Goal: Information Seeking & Learning: Understand process/instructions

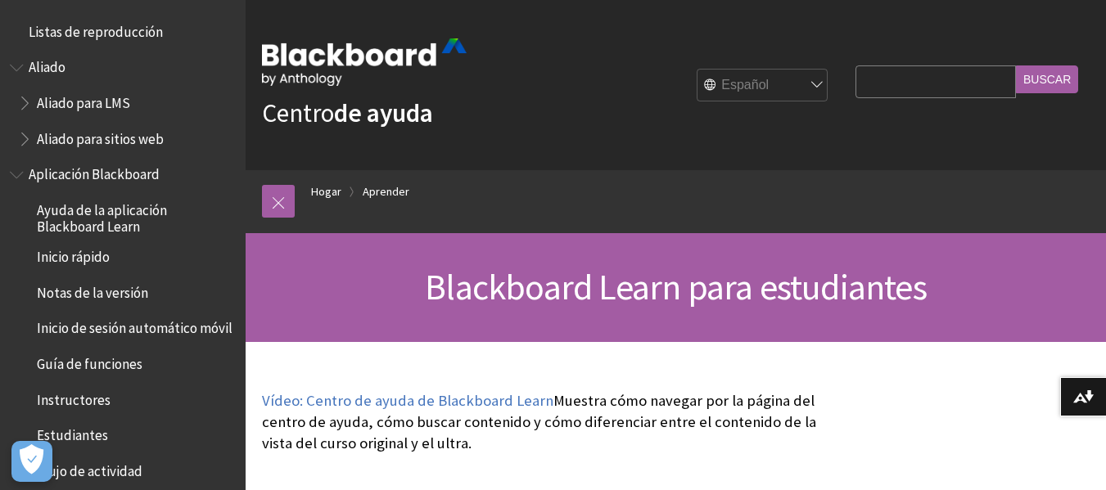
scroll to position [1621, 0]
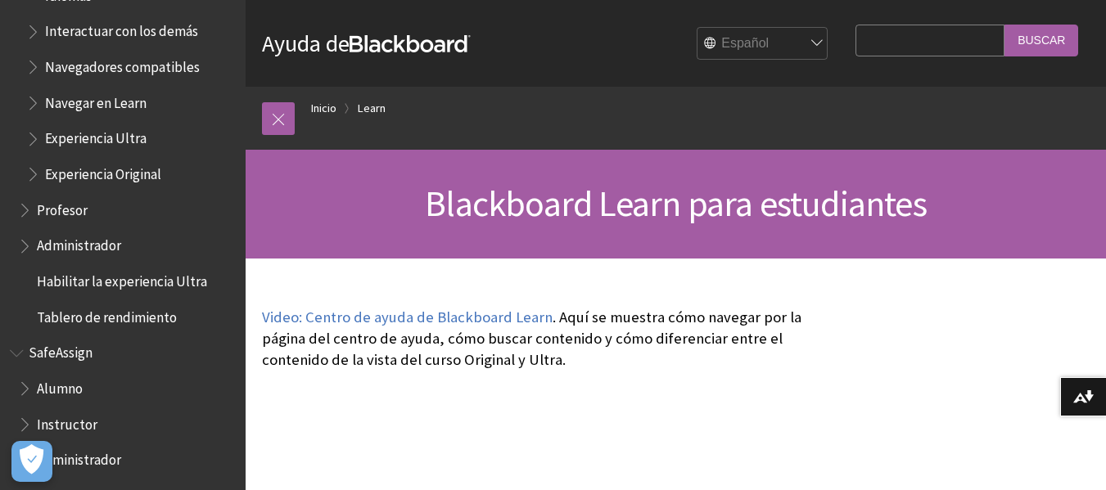
scroll to position [1619, 0]
click at [22, 389] on span "Book outline for Blackboard SafeAssign" at bounding box center [26, 383] width 17 height 20
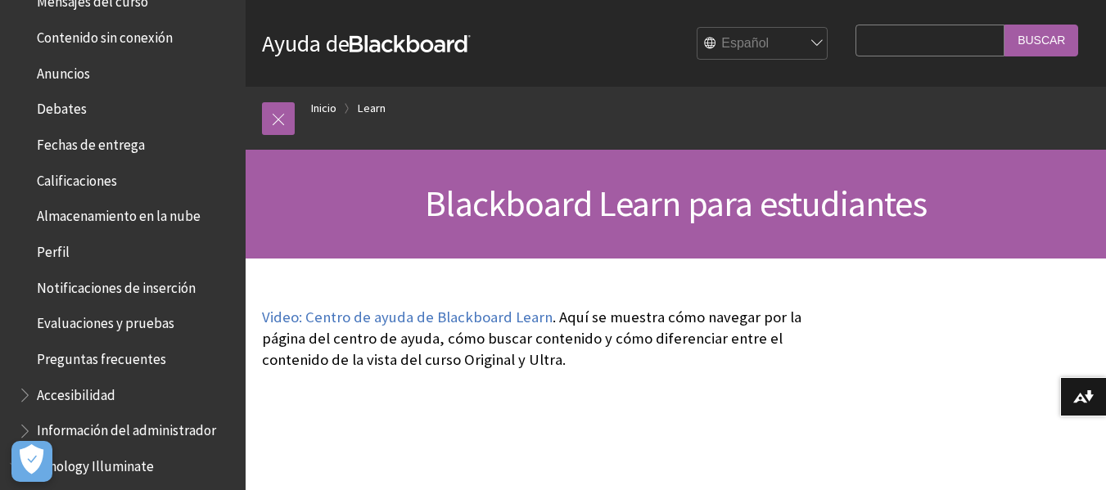
scroll to position [435, 0]
click at [79, 170] on span "Calificaciones" at bounding box center [77, 177] width 80 height 22
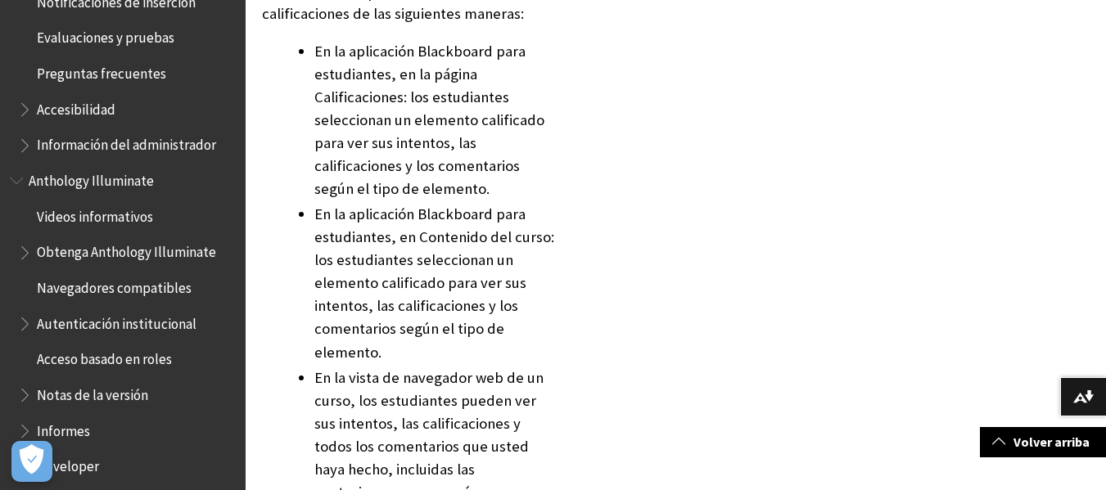
scroll to position [719, 0]
click at [96, 74] on span "Preguntas frecuentes" at bounding box center [101, 72] width 129 height 22
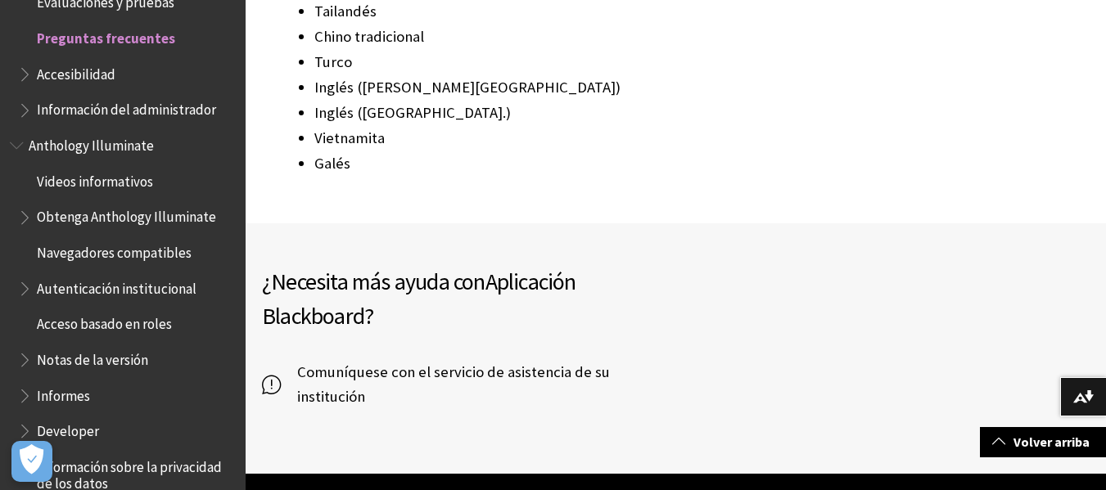
scroll to position [2535, 0]
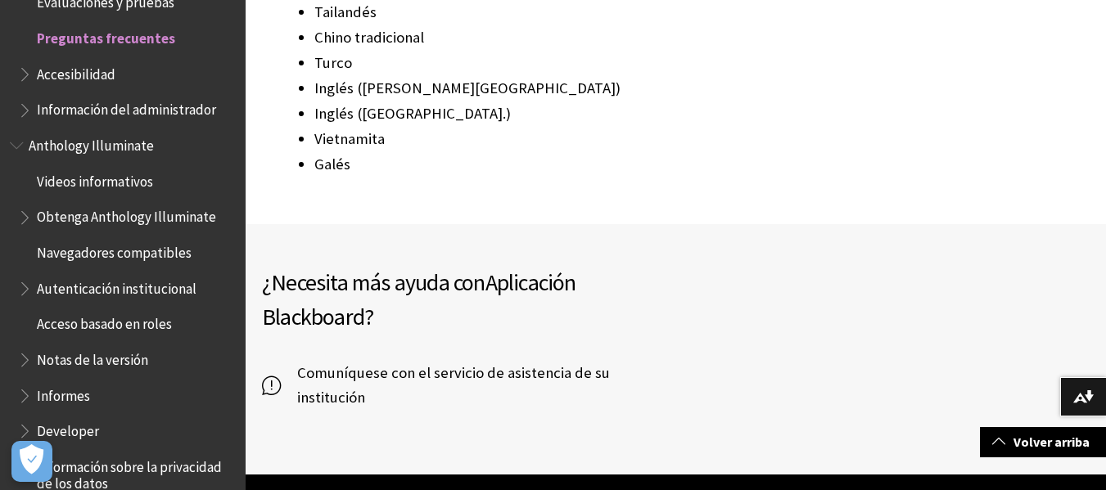
click at [318, 361] on span "Comuníquese con el servicio de asistencia de su institución" at bounding box center [478, 385] width 395 height 49
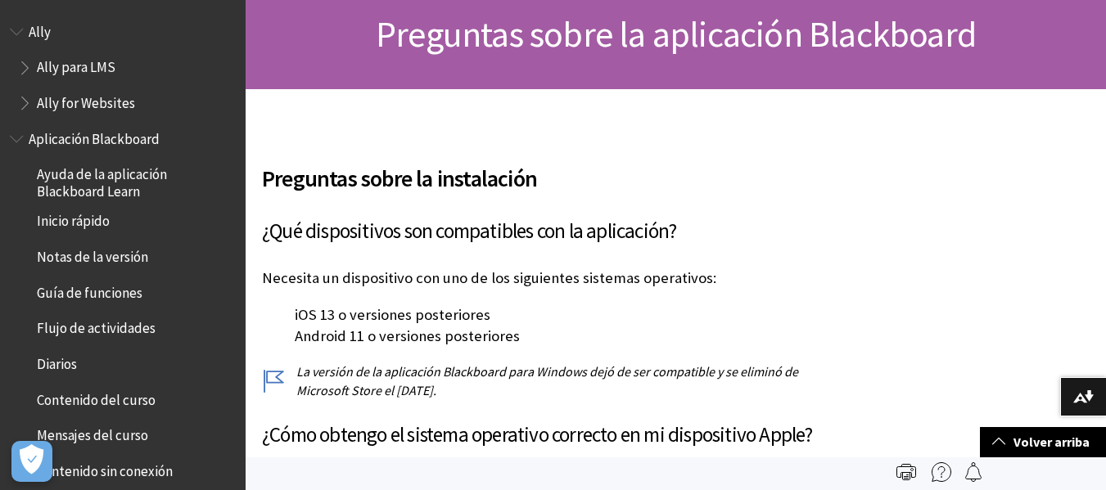
scroll to position [0, 0]
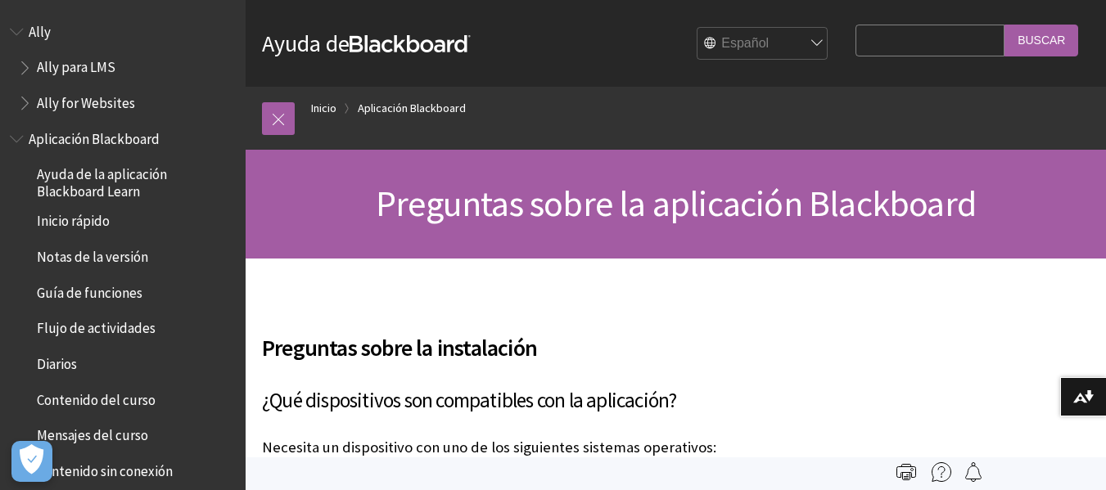
click at [869, 45] on input "Search Query" at bounding box center [930, 41] width 149 height 32
click at [892, 38] on input "COMO PUEDO DESCARGAR MI CERTIFICADO" at bounding box center [930, 41] width 149 height 32
type input "COMO PUEDO DESCARGAR EL CERTIFICADO"
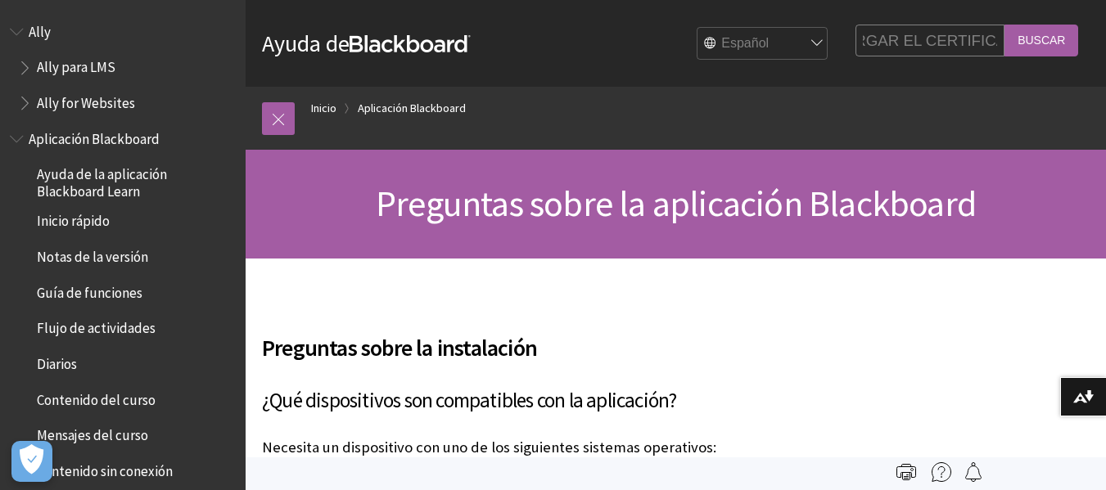
scroll to position [0, 0]
click at [1044, 35] on input "Buscar" at bounding box center [1042, 41] width 74 height 32
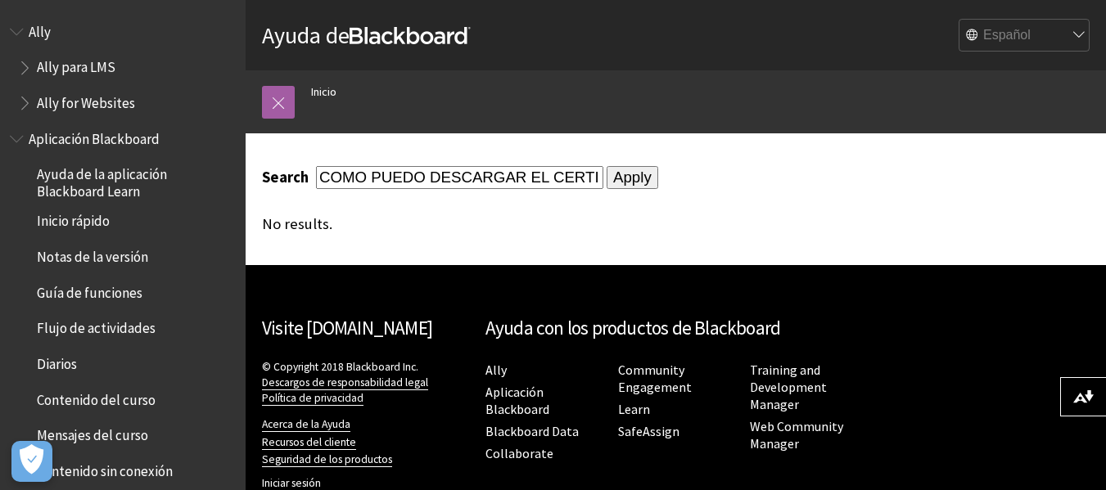
scroll to position [45, 0]
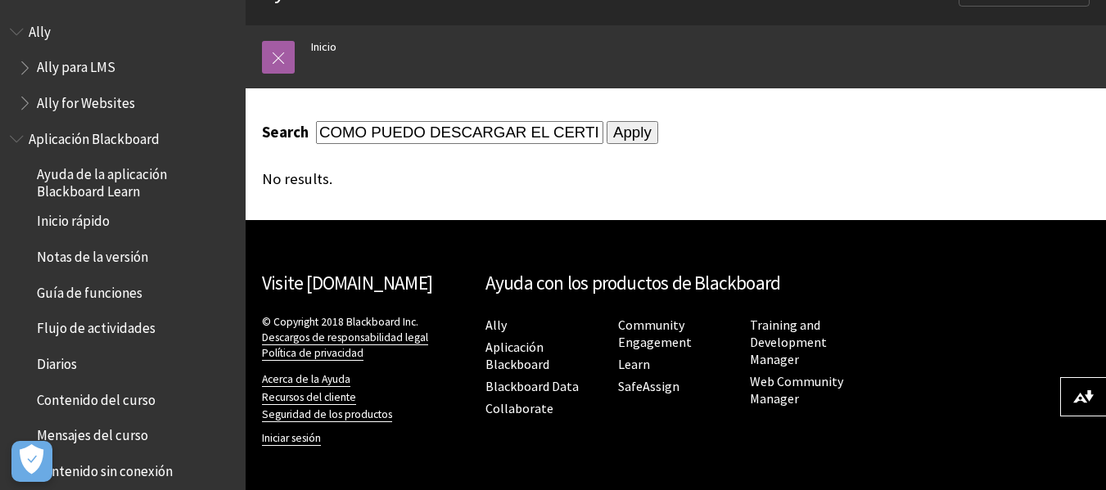
click at [425, 129] on input "COMO PUEDO DESCARGAR EL CERTIFICADO" at bounding box center [459, 132] width 287 height 22
type input "DESCARGAR EL CERTIFICADO"
click at [607, 133] on input "Apply" at bounding box center [633, 132] width 52 height 23
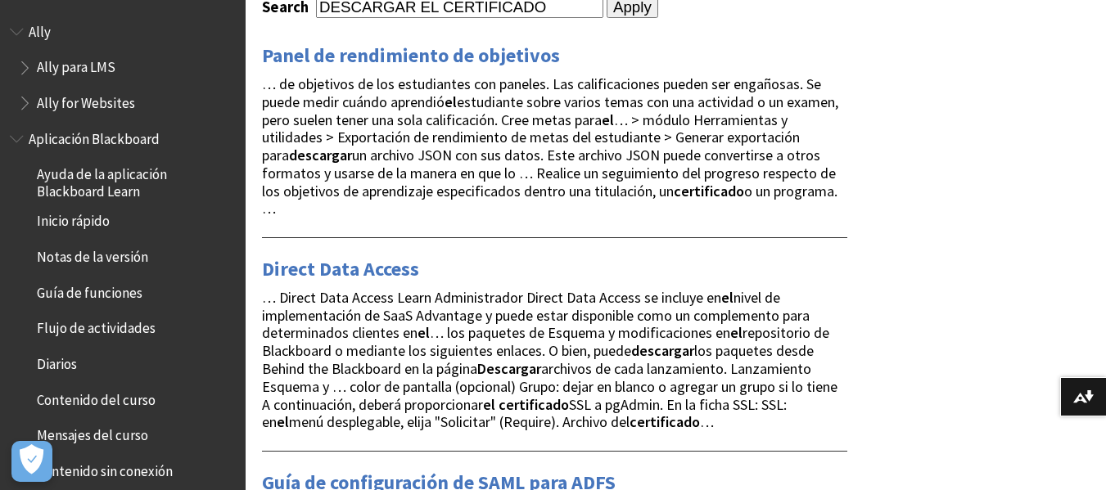
scroll to position [221, 0]
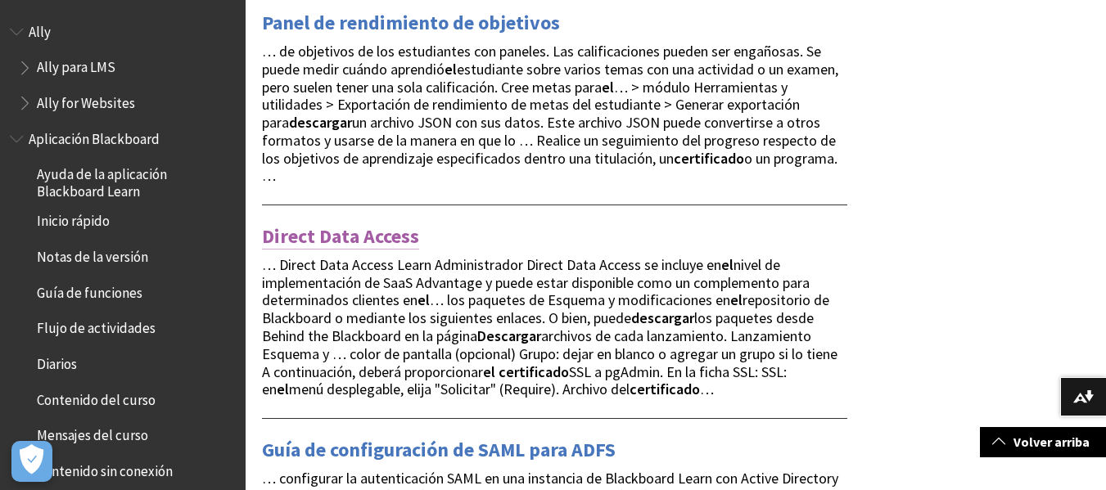
click at [370, 237] on link "Direct Data Access" at bounding box center [340, 237] width 157 height 26
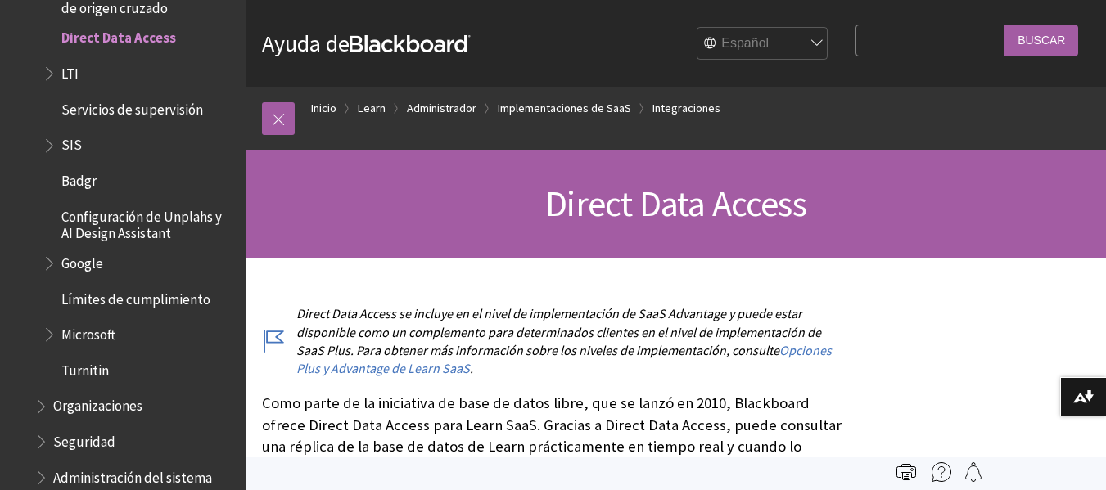
click at [856, 34] on input "Search Query" at bounding box center [930, 41] width 149 height 32
type input "DESCARGAR CERTIFICADO DE BLACKBOARD"
click at [1042, 42] on input "Buscar" at bounding box center [1042, 41] width 74 height 32
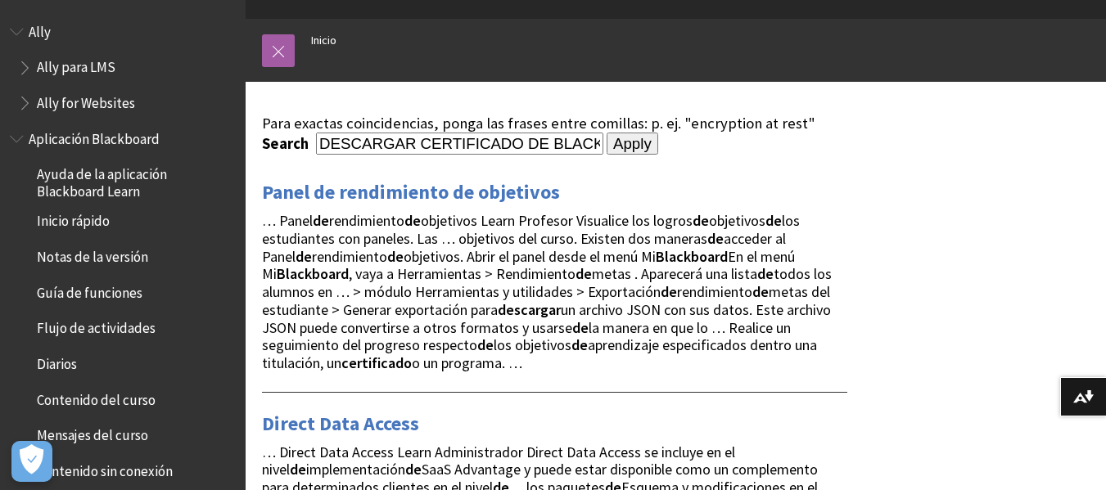
scroll to position [60, 0]
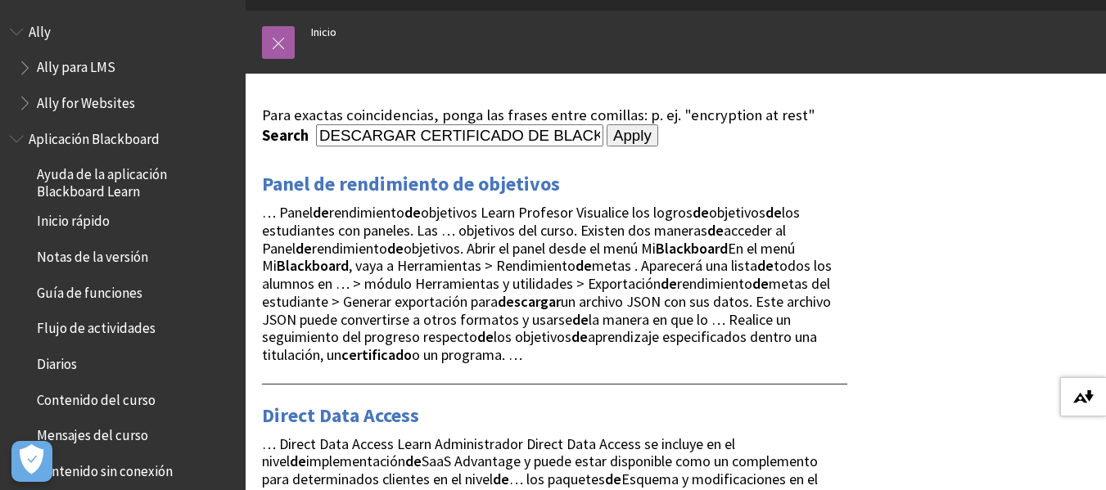
click at [1073, 393] on img at bounding box center [1083, 397] width 20 height 13
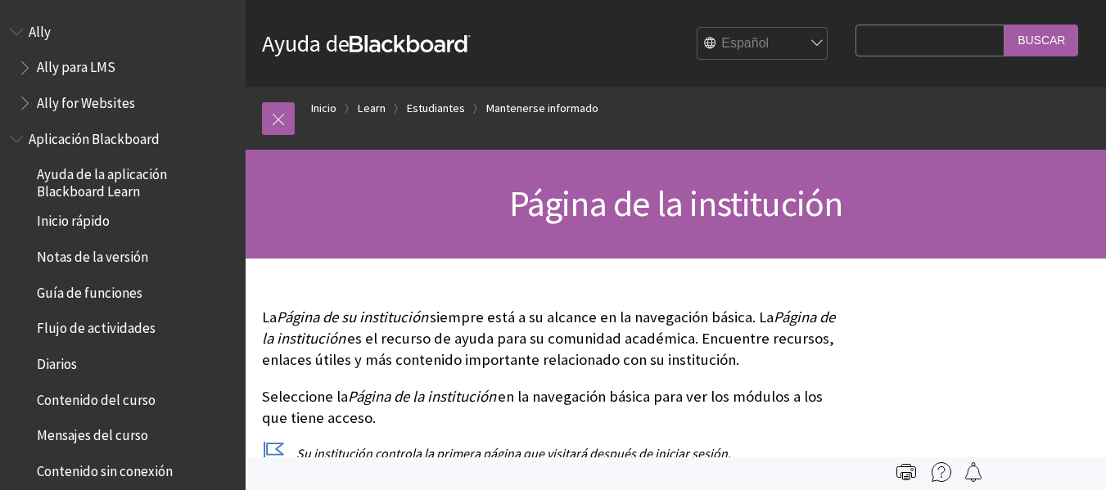
scroll to position [1574, 0]
